Goal: Task Accomplishment & Management: Complete application form

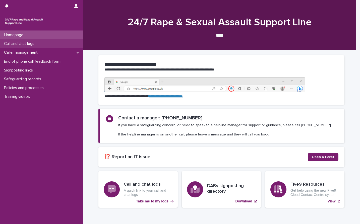
click at [36, 45] on p "Call and chat logs" at bounding box center [20, 43] width 36 height 5
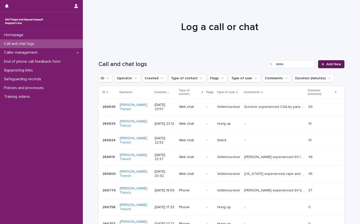
click at [326, 64] on span "Add New" at bounding box center [333, 64] width 15 height 4
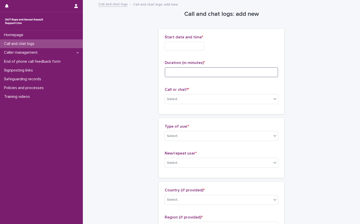
click at [178, 74] on input at bounding box center [221, 72] width 113 height 10
type input "*"
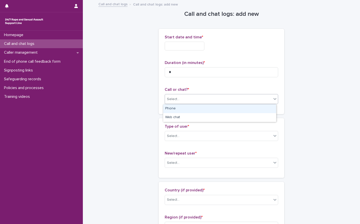
click at [177, 98] on div "Select..." at bounding box center [173, 99] width 13 height 5
click at [177, 111] on div "Phone" at bounding box center [219, 108] width 113 height 9
click at [183, 141] on div "Type of user * Select..." at bounding box center [221, 134] width 113 height 21
click at [182, 132] on div "Select..." at bounding box center [218, 136] width 107 height 8
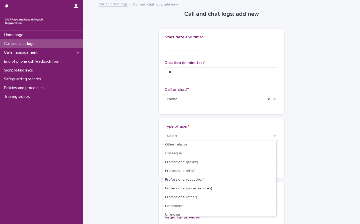
scroll to position [56, 0]
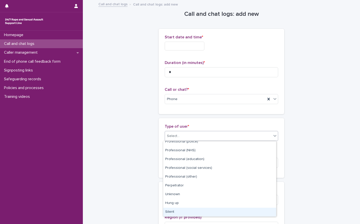
click at [178, 211] on div "Silent" at bounding box center [219, 212] width 113 height 9
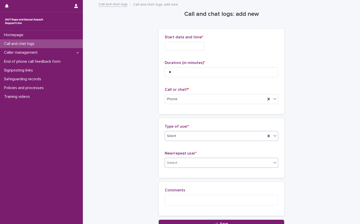
click at [191, 159] on div "Select..." at bounding box center [218, 163] width 107 height 8
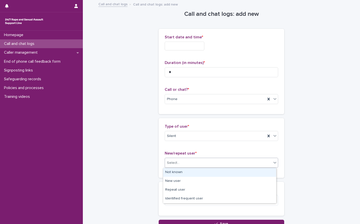
click at [182, 170] on div "Not known" at bounding box center [219, 172] width 113 height 9
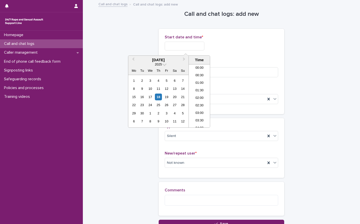
click at [184, 45] on input "text" at bounding box center [185, 46] width 40 height 9
click at [198, 94] on li "18:30" at bounding box center [199, 96] width 21 height 8
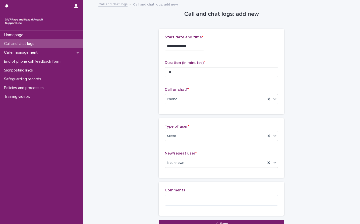
click at [201, 43] on input "**********" at bounding box center [185, 46] width 40 height 9
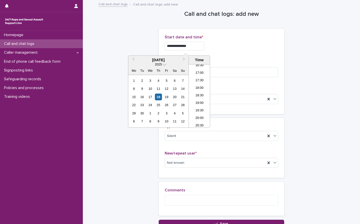
type input "**********"
click at [314, 65] on div "**********" at bounding box center [221, 114] width 246 height 227
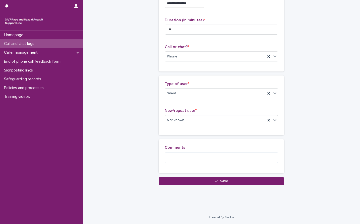
scroll to position [43, 0]
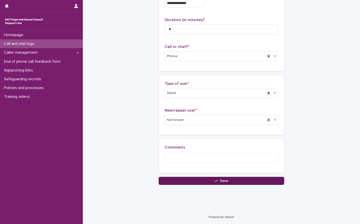
click at [232, 182] on button "Save" at bounding box center [221, 181] width 125 height 8
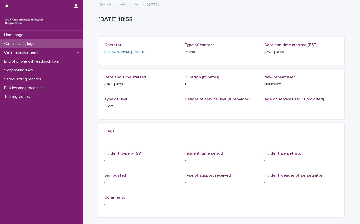
click at [18, 41] on p "Call and chat logs" at bounding box center [20, 43] width 36 height 5
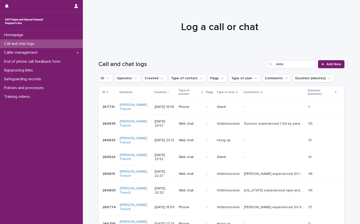
click at [349, 35] on div at bounding box center [219, 25] width 273 height 50
click at [334, 63] on span "Add New" at bounding box center [333, 64] width 15 height 4
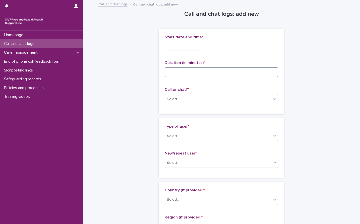
click at [190, 73] on input at bounding box center [221, 72] width 113 height 10
type input "**"
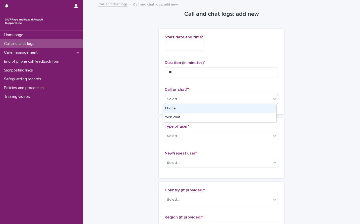
click at [189, 97] on div "Select..." at bounding box center [218, 99] width 107 height 8
click at [179, 108] on div "Phone" at bounding box center [219, 108] width 113 height 9
click at [179, 48] on input "text" at bounding box center [185, 46] width 40 height 9
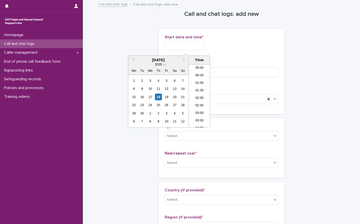
scroll to position [258, 0]
click at [196, 96] on li "19:00" at bounding box center [199, 96] width 21 height 8
type input "**********"
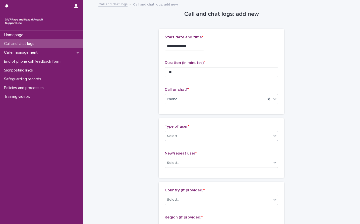
click at [180, 137] on input "text" at bounding box center [180, 136] width 1 height 4
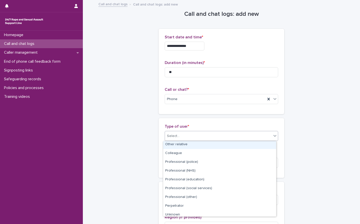
scroll to position [56, 0]
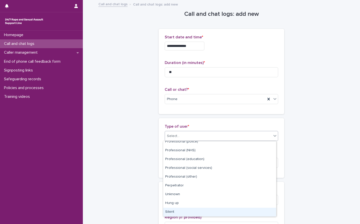
click at [178, 211] on div "Silent" at bounding box center [219, 212] width 113 height 9
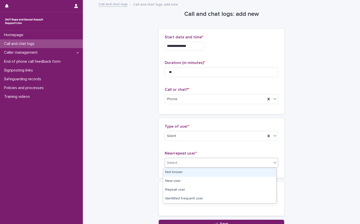
click at [187, 165] on div "Select..." at bounding box center [218, 163] width 107 height 8
click at [185, 174] on div "Not known" at bounding box center [219, 172] width 113 height 9
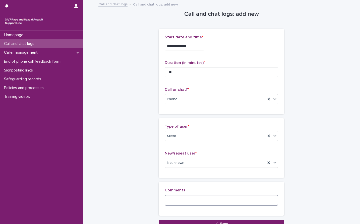
click at [175, 204] on textarea at bounding box center [221, 200] width 113 height 11
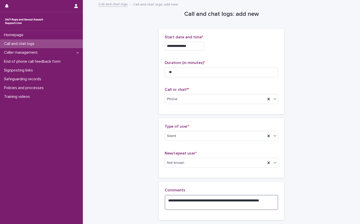
click at [238, 200] on textarea "**********" at bounding box center [221, 202] width 113 height 15
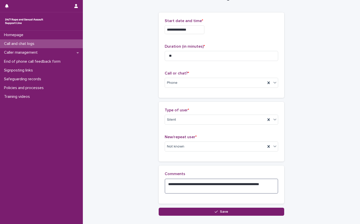
scroll to position [25, 0]
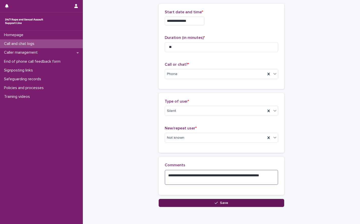
type textarea "**********"
click at [220, 203] on span "Save" at bounding box center [224, 203] width 8 height 4
